Goal: Task Accomplishment & Management: Complete application form

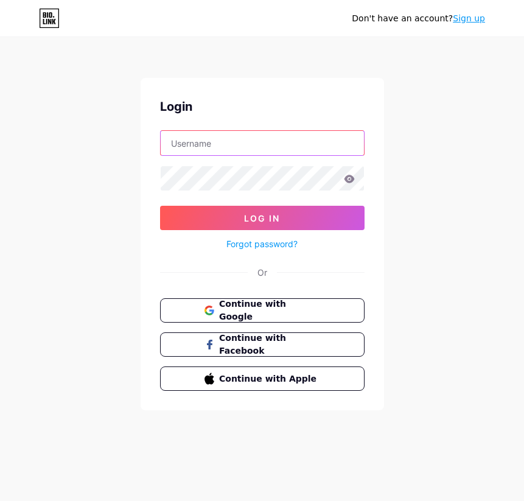
click at [235, 147] on input "text" at bounding box center [262, 143] width 203 height 24
paste input "[EMAIL_ADDRESS][DOMAIN_NAME]"
type input "[EMAIL_ADDRESS][DOMAIN_NAME]"
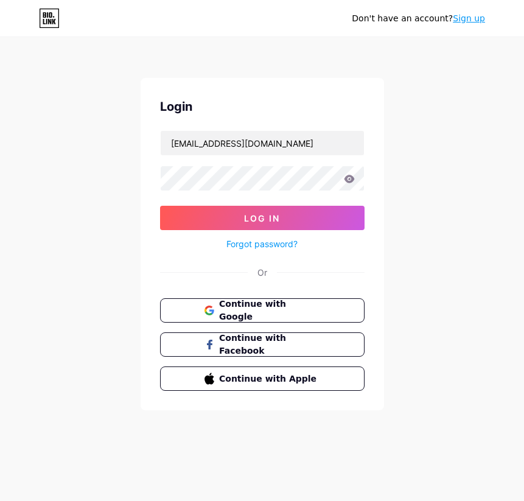
click at [350, 175] on icon at bounding box center [349, 179] width 11 height 9
click at [349, 177] on icon at bounding box center [349, 179] width 11 height 9
click at [353, 179] on icon at bounding box center [349, 179] width 10 height 8
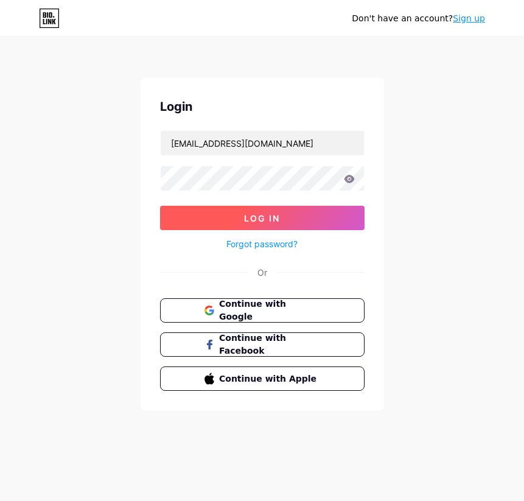
drag, startPoint x: 318, startPoint y: 219, endPoint x: 332, endPoint y: 219, distance: 14.0
click at [319, 219] on button "Log In" at bounding box center [262, 218] width 204 height 24
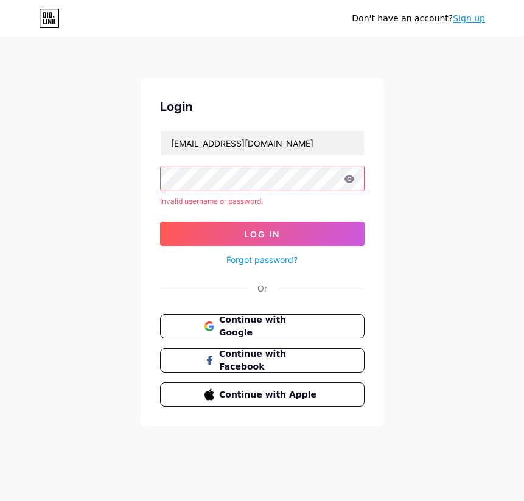
click at [352, 177] on icon at bounding box center [349, 179] width 10 height 8
click at [306, 319] on span "Continue with Google" at bounding box center [269, 326] width 102 height 26
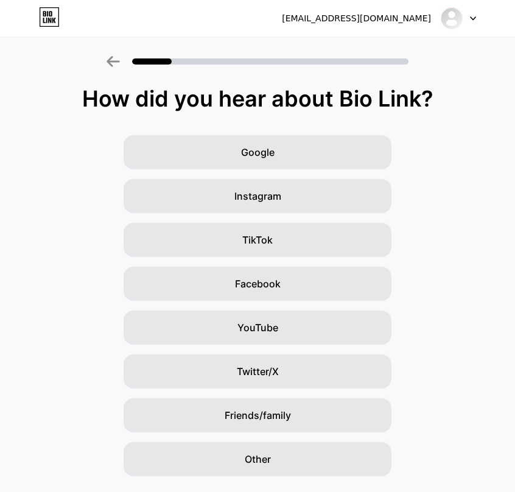
click at [472, 15] on div at bounding box center [458, 18] width 35 height 22
click at [489, 128] on div "How did you hear about Bio Link? Google Instagram TikTok Facebook YouTube Twitt…" at bounding box center [257, 280] width 515 height 389
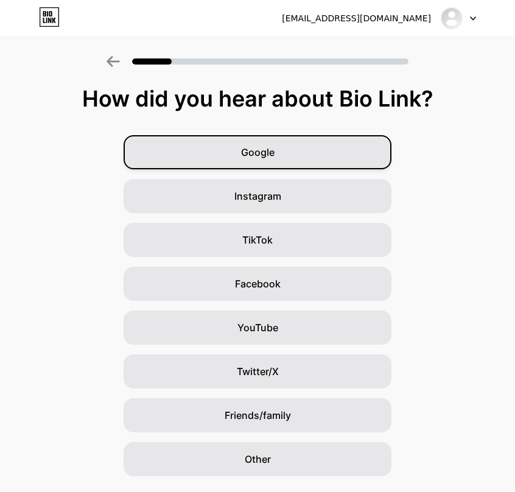
drag, startPoint x: 308, startPoint y: 151, endPoint x: 353, endPoint y: 144, distance: 45.5
click at [308, 150] on div "Google" at bounding box center [258, 152] width 268 height 34
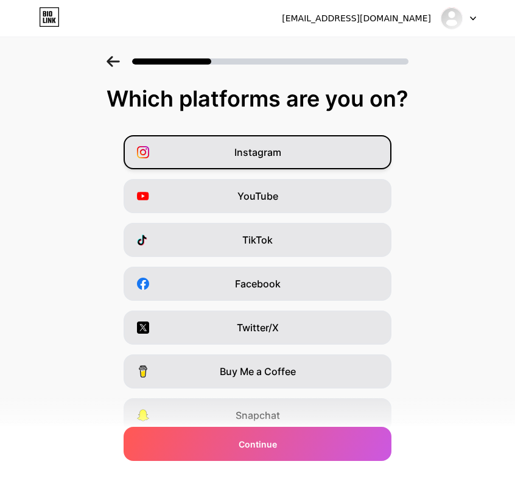
click at [308, 150] on div "Instagram" at bounding box center [258, 152] width 268 height 34
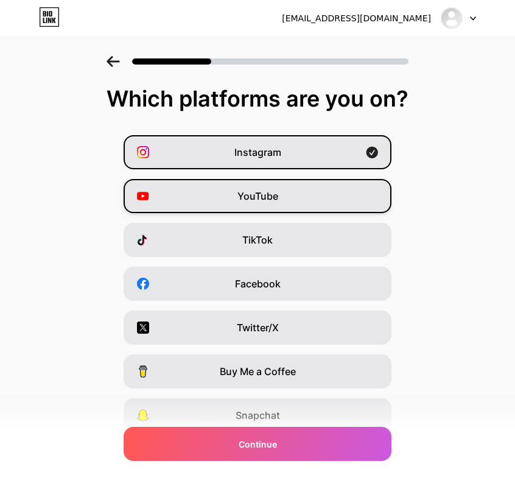
click at [324, 196] on div "YouTube" at bounding box center [258, 196] width 268 height 34
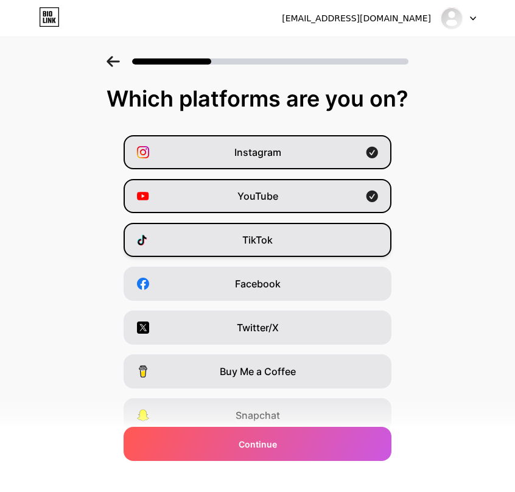
click at [327, 229] on div "TikTok" at bounding box center [258, 240] width 268 height 34
click at [354, 197] on div "YouTube" at bounding box center [258, 196] width 268 height 34
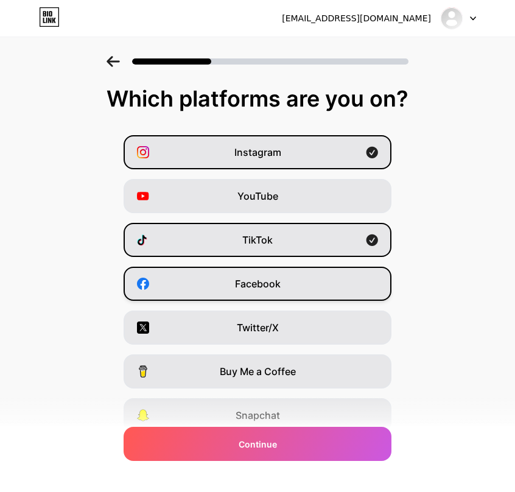
click at [321, 275] on div "Facebook" at bounding box center [258, 284] width 268 height 34
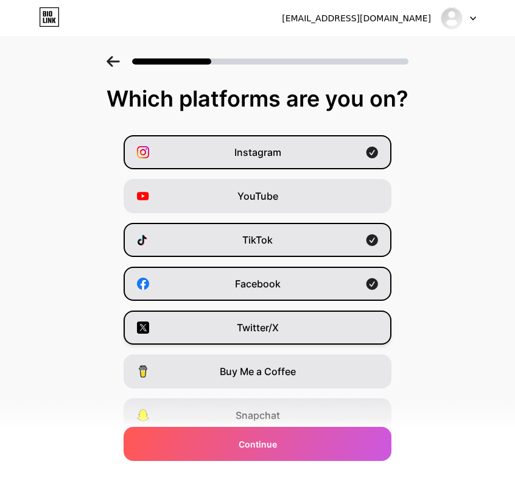
drag, startPoint x: 352, startPoint y: 329, endPoint x: 356, endPoint y: 336, distance: 8.2
click at [352, 329] on div "Twitter/X" at bounding box center [258, 327] width 268 height 34
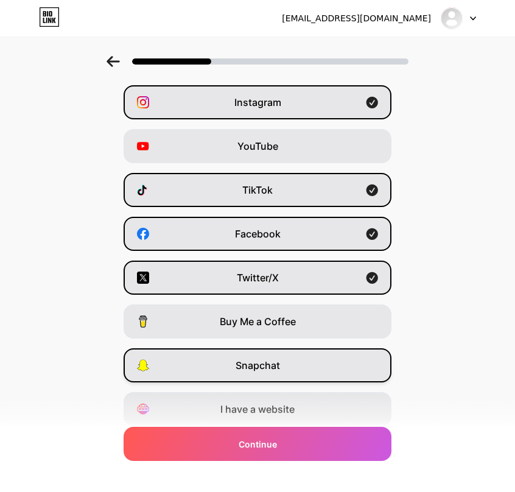
scroll to position [94, 0]
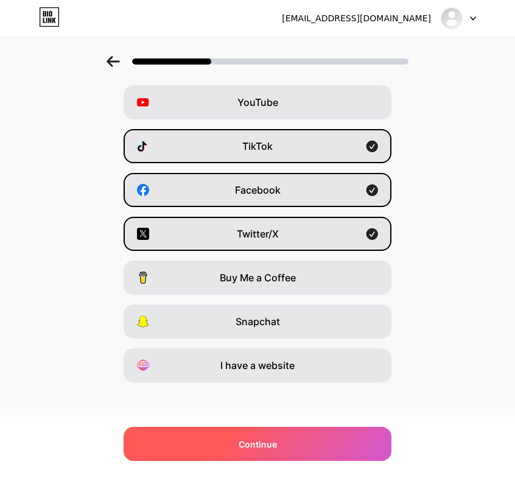
click at [295, 449] on div "Continue" at bounding box center [258, 444] width 268 height 34
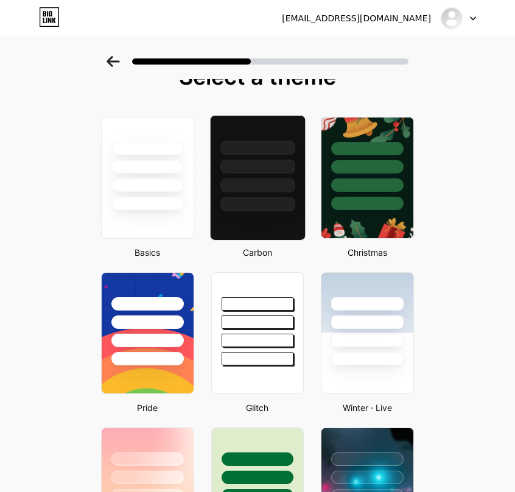
scroll to position [0, 0]
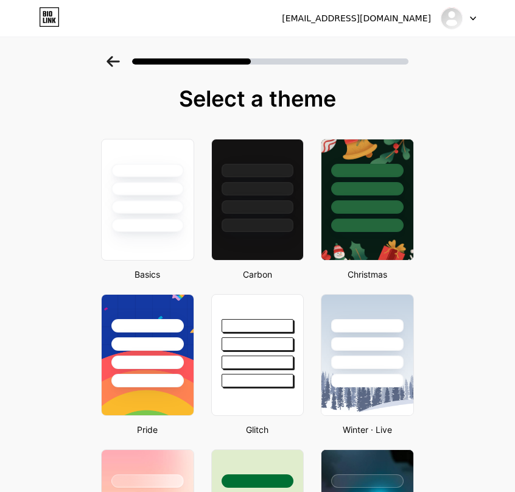
click at [119, 61] on icon at bounding box center [112, 61] width 13 height 11
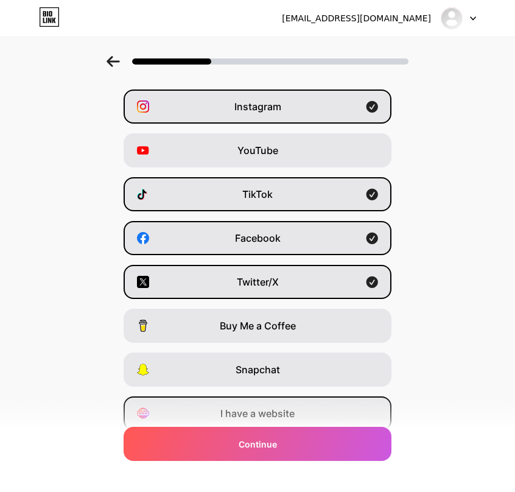
scroll to position [94, 0]
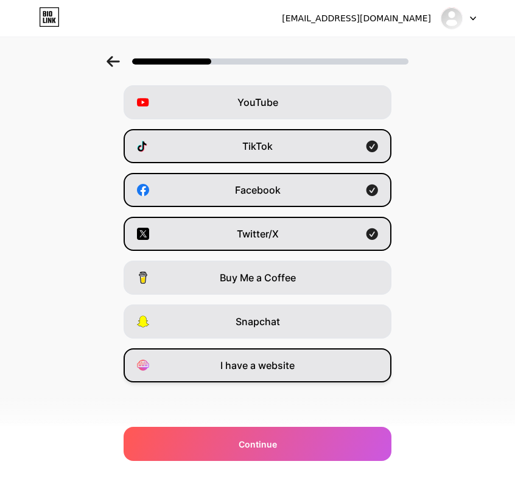
click at [271, 366] on span "I have a website" at bounding box center [257, 365] width 74 height 15
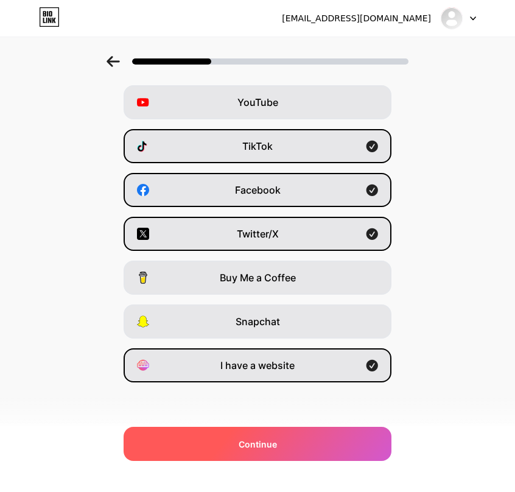
click at [257, 439] on span "Continue" at bounding box center [258, 443] width 38 height 13
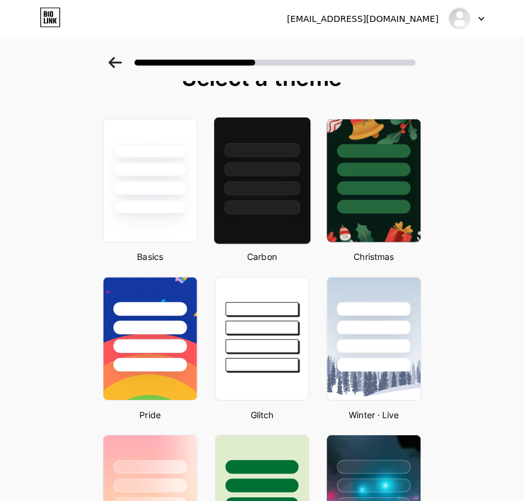
scroll to position [0, 0]
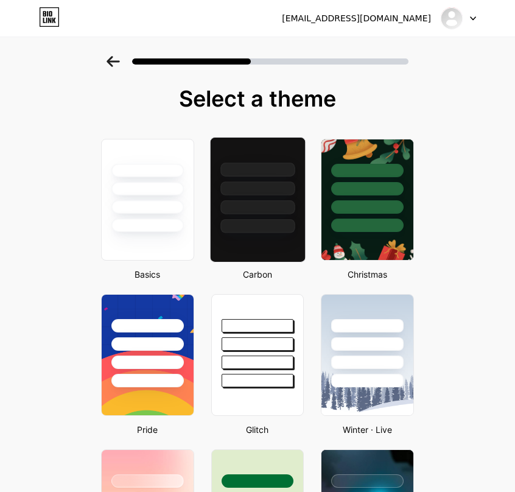
click at [265, 236] on div at bounding box center [257, 199] width 96 height 125
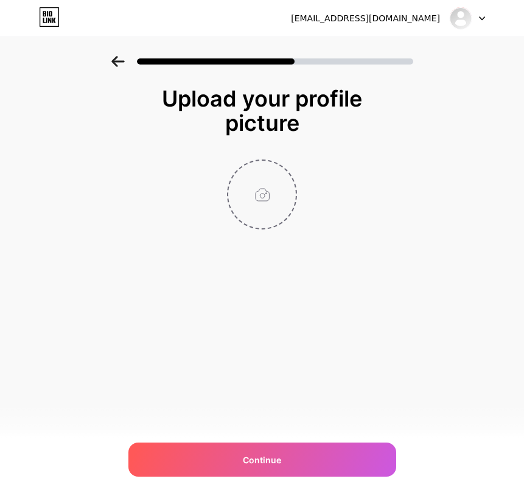
click at [279, 203] on input "file" at bounding box center [262, 195] width 68 height 68
click at [254, 175] on input "file" at bounding box center [262, 195] width 68 height 68
type input "C:\fakepath\web_logo.png"
click at [246, 195] on img at bounding box center [262, 194] width 70 height 70
click at [285, 169] on circle at bounding box center [289, 168] width 13 height 13
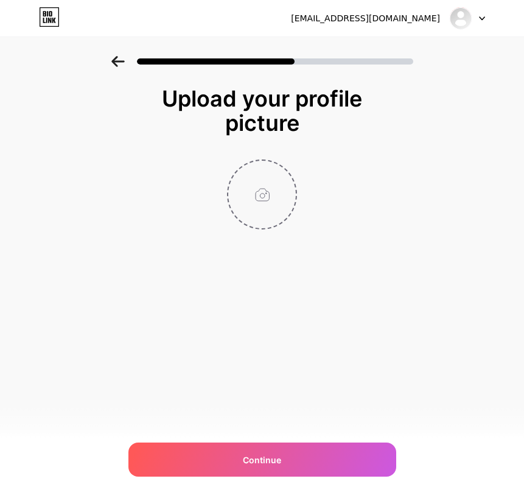
click at [461, 264] on div "Upload your profile picture Continue" at bounding box center [262, 173] width 524 height 234
click at [243, 188] on input "file" at bounding box center [262, 195] width 68 height 68
type input "C:\fakepath\4d451f73-e777-4efc-ae2c-c46241b2150a.jfif"
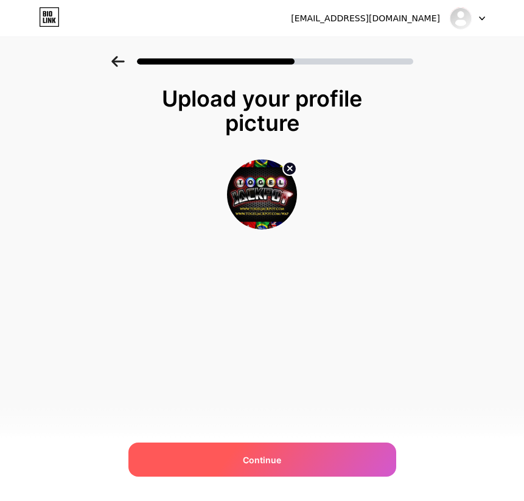
click at [299, 456] on div "Continue" at bounding box center [262, 459] width 268 height 34
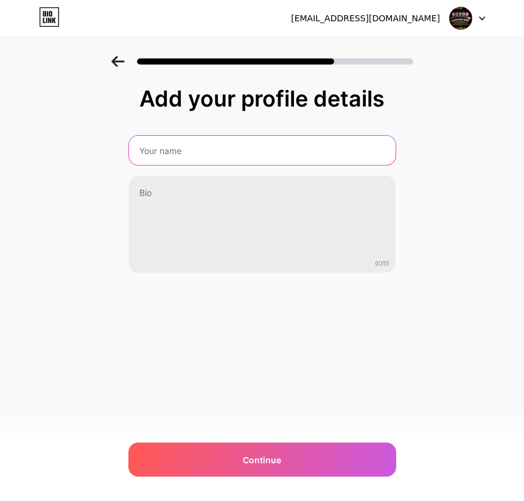
click at [254, 151] on input "text" at bounding box center [262, 150] width 267 height 29
type input "togeljackpot"
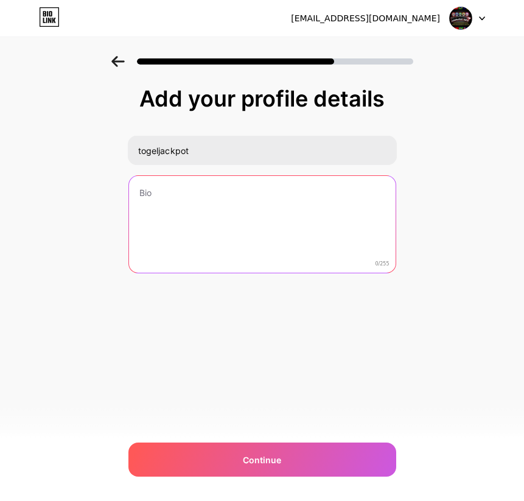
click at [257, 201] on textarea at bounding box center [262, 225] width 267 height 98
click at [170, 226] on textarea at bounding box center [262, 225] width 267 height 98
click at [277, 233] on textarea at bounding box center [261, 224] width 269 height 99
paste textarea "[PERSON_NAME] SITUS TOGEL RESMI TERPERCAYA SEJAK 2016 DEPOSIT MIN 10.000 WIRTDR…"
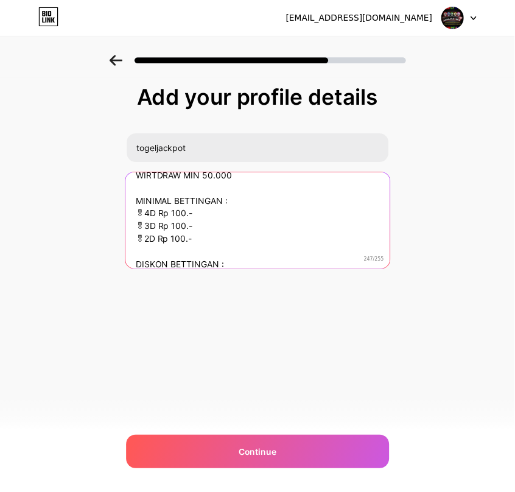
scroll to position [114, 0]
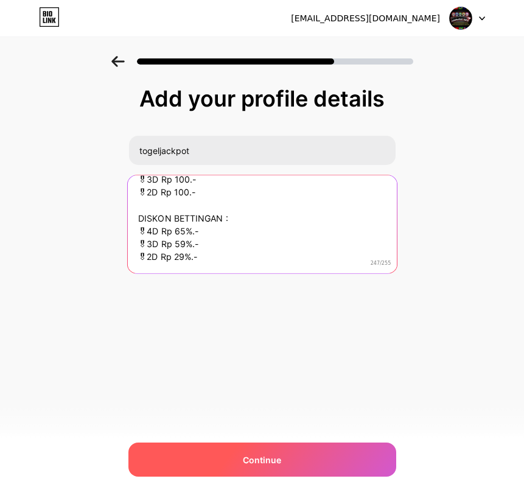
type textarea "[PERSON_NAME] SITUS TOGEL RESMI TERPERCAYA SEJAK 2016 DEPOSIT MIN 10.000 WIRTDR…"
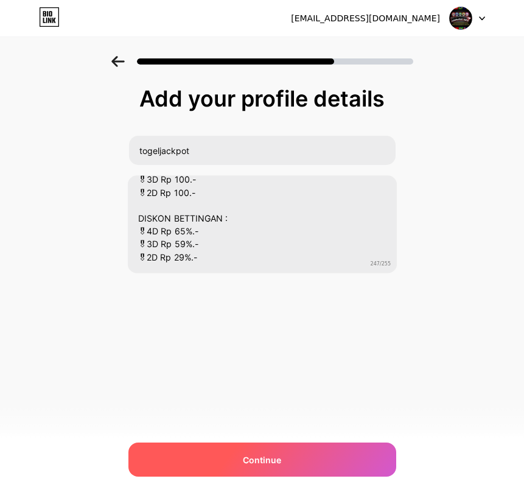
click at [274, 451] on div "Continue" at bounding box center [262, 459] width 268 height 34
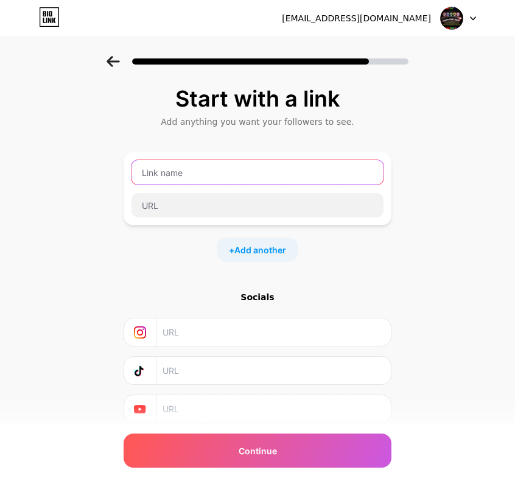
click at [223, 179] on input "text" at bounding box center [257, 172] width 252 height 24
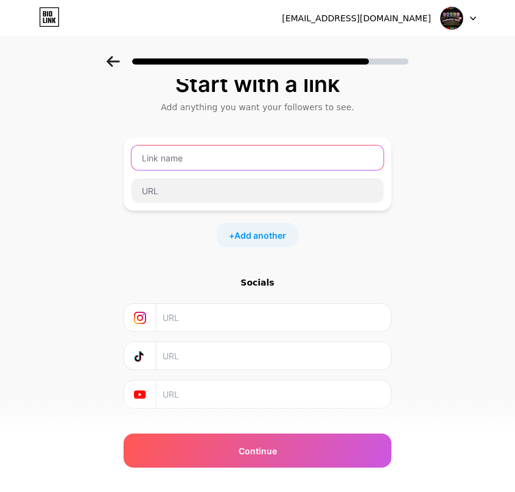
scroll to position [0, 0]
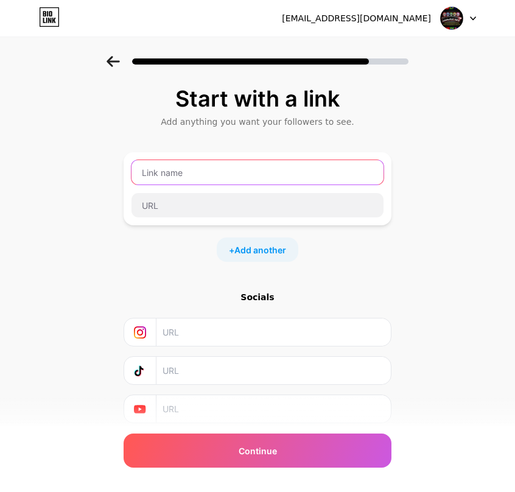
click at [239, 173] on input "text" at bounding box center [257, 172] width 252 height 24
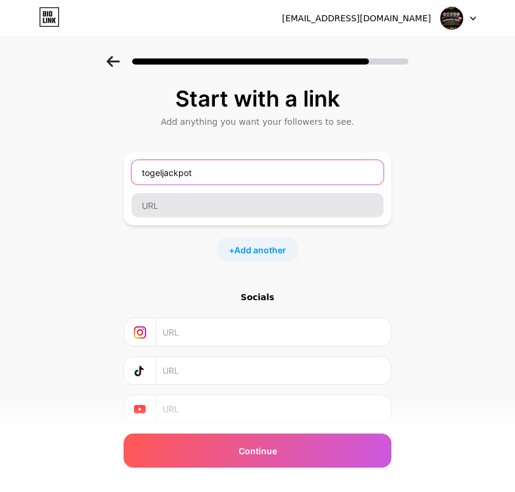
type input "togeljackpot"
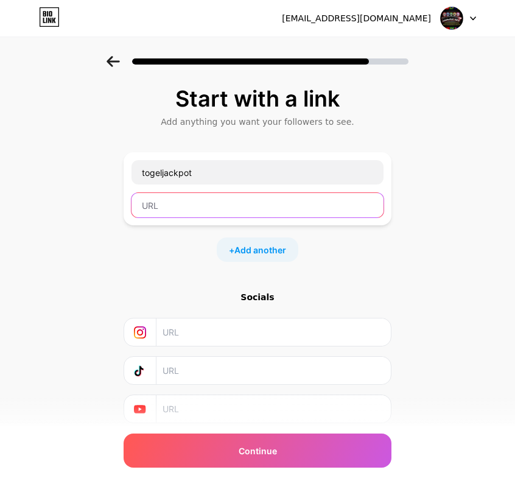
drag, startPoint x: 254, startPoint y: 211, endPoint x: 290, endPoint y: 199, distance: 37.9
click at [255, 212] on input "text" at bounding box center [257, 205] width 252 height 24
click at [205, 207] on input "text" at bounding box center [257, 205] width 252 height 24
paste input "[DOMAIN_NAME][URL]"
type input "[DOMAIN_NAME][URL]"
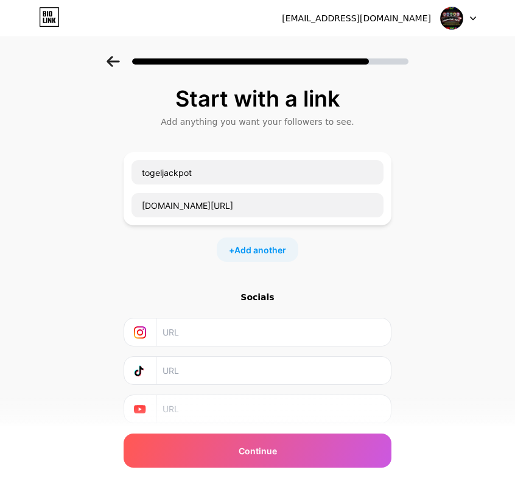
click at [209, 336] on input "text" at bounding box center [272, 331] width 221 height 27
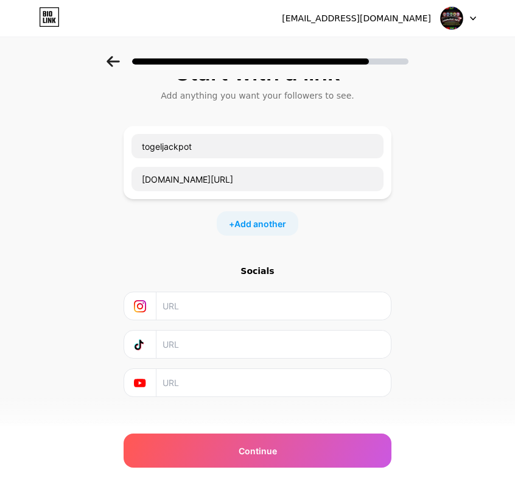
scroll to position [41, 0]
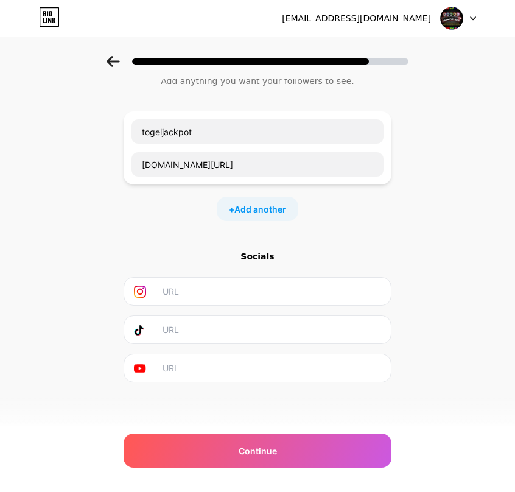
click at [204, 338] on input "text" at bounding box center [272, 329] width 221 height 27
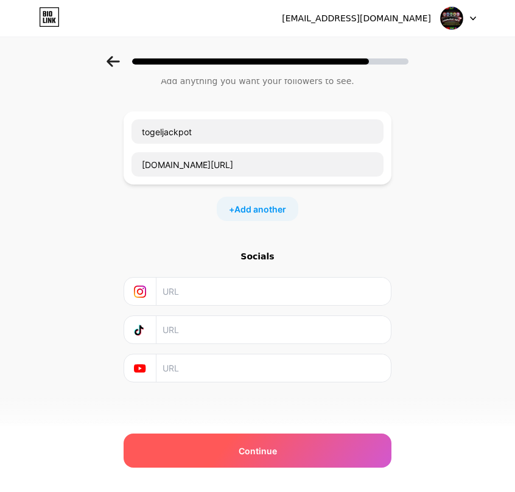
click at [270, 453] on span "Continue" at bounding box center [258, 450] width 38 height 13
click at [270, 456] on span "Continue" at bounding box center [258, 450] width 38 height 13
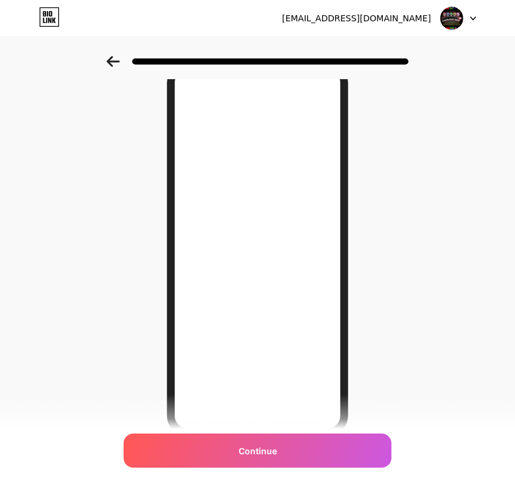
scroll to position [120, 0]
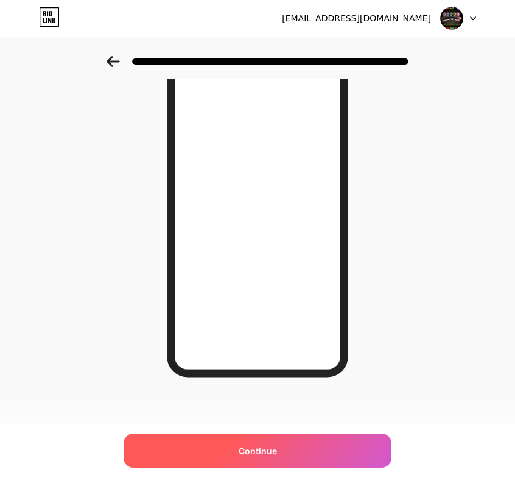
click at [322, 453] on div "Continue" at bounding box center [258, 450] width 268 height 34
